Goal: Find contact information: Find contact information

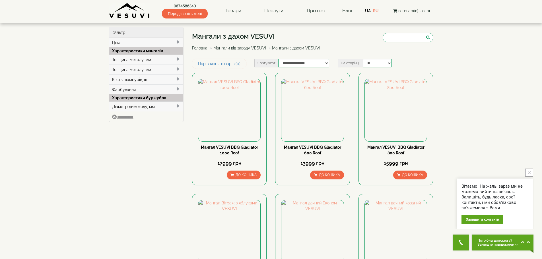
scroll to position [777, 0]
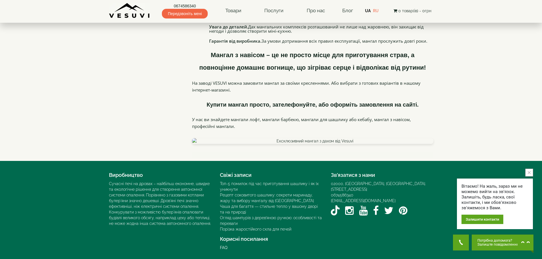
click at [187, 6] on link "0674586340" at bounding box center [185, 6] width 46 height 6
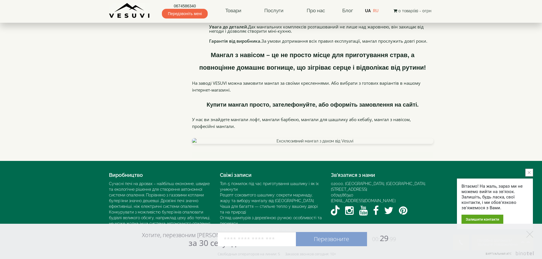
click at [368, 11] on link "UA" at bounding box center [368, 11] width 6 height 5
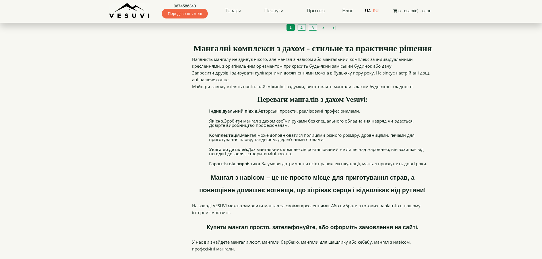
scroll to position [683, 0]
